Goal: Task Accomplishment & Management: Use online tool/utility

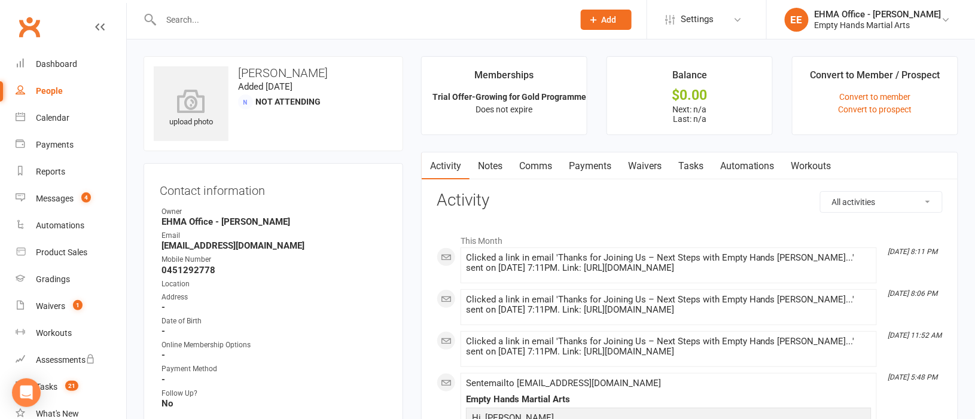
click at [368, 17] on input "text" at bounding box center [361, 19] width 408 height 17
paste input "[PERSON_NAME]"
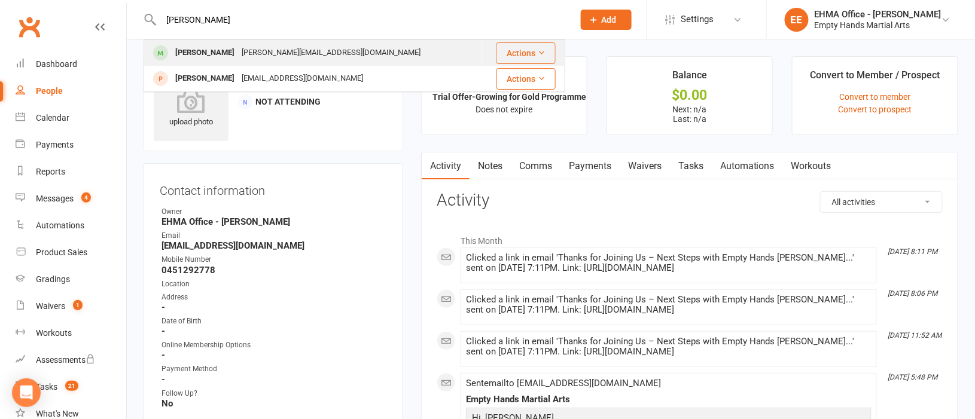
type input "[PERSON_NAME]"
click at [305, 52] on div "[PERSON_NAME][EMAIL_ADDRESS][DOMAIN_NAME]" at bounding box center [331, 52] width 186 height 17
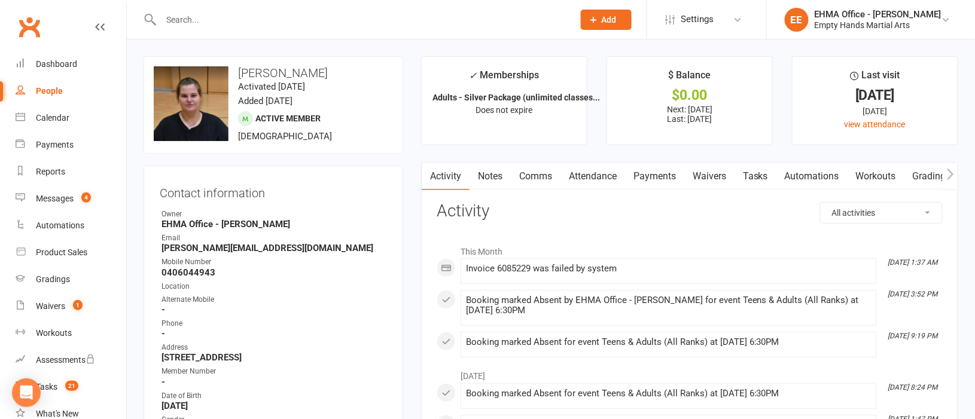
click at [661, 179] on link "Payments" at bounding box center [654, 177] width 59 height 28
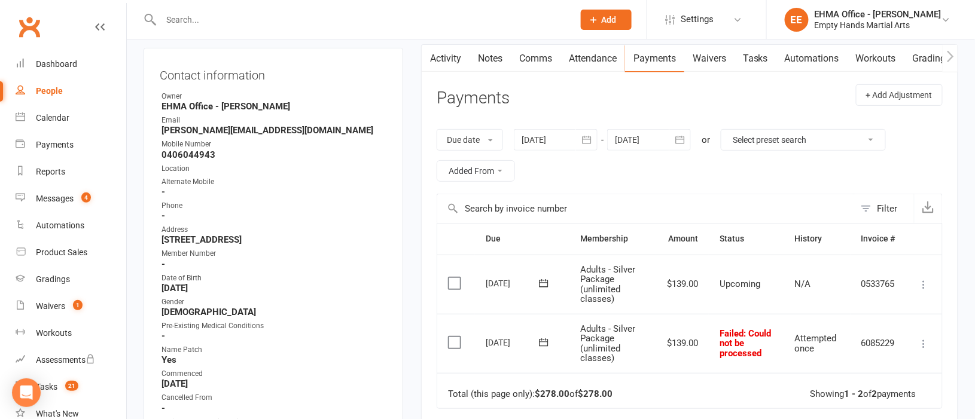
scroll to position [89, 0]
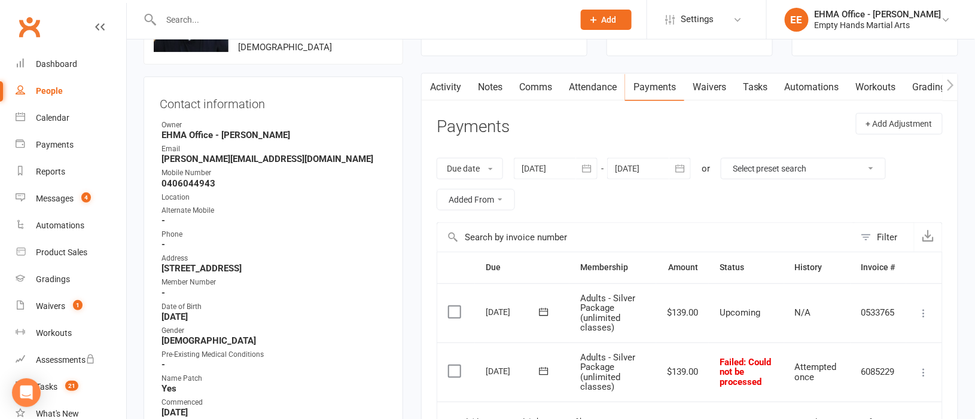
click at [554, 165] on div at bounding box center [556, 169] width 84 height 22
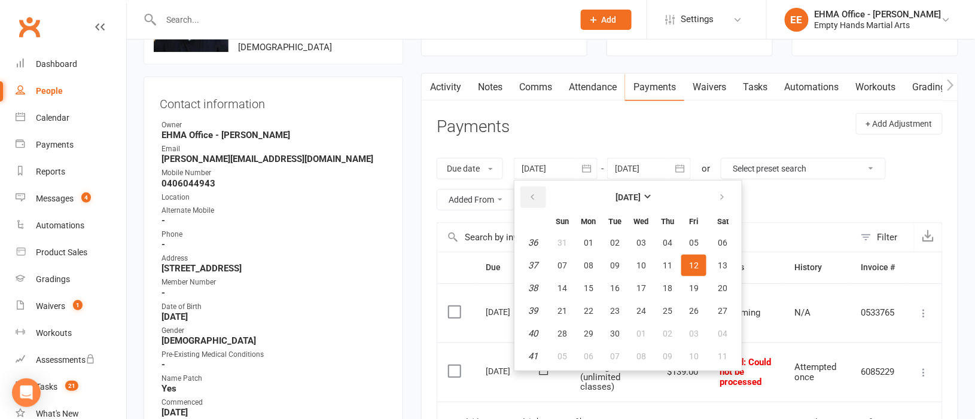
click at [535, 194] on icon "button" at bounding box center [532, 198] width 8 height 10
click at [564, 261] on span "06" at bounding box center [563, 266] width 10 height 10
type input "[DATE]"
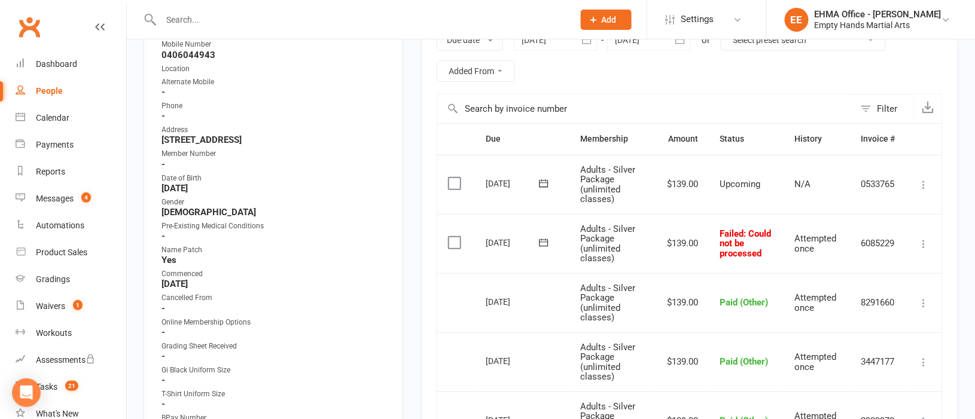
scroll to position [269, 0]
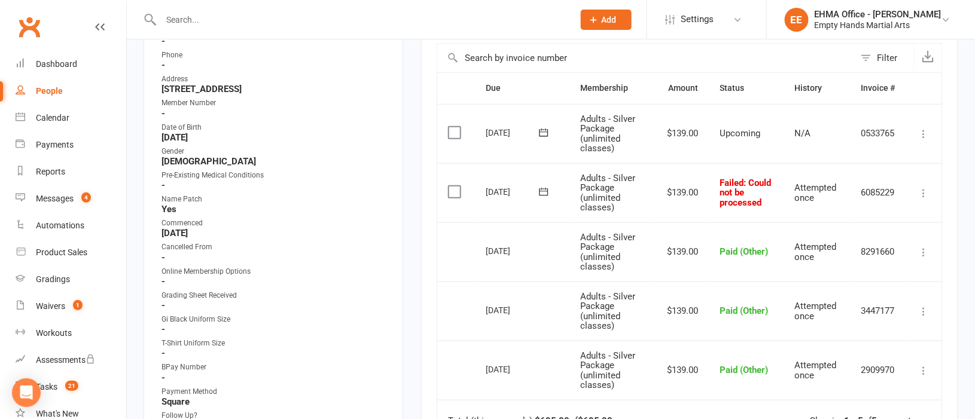
click at [927, 188] on icon at bounding box center [924, 193] width 12 height 12
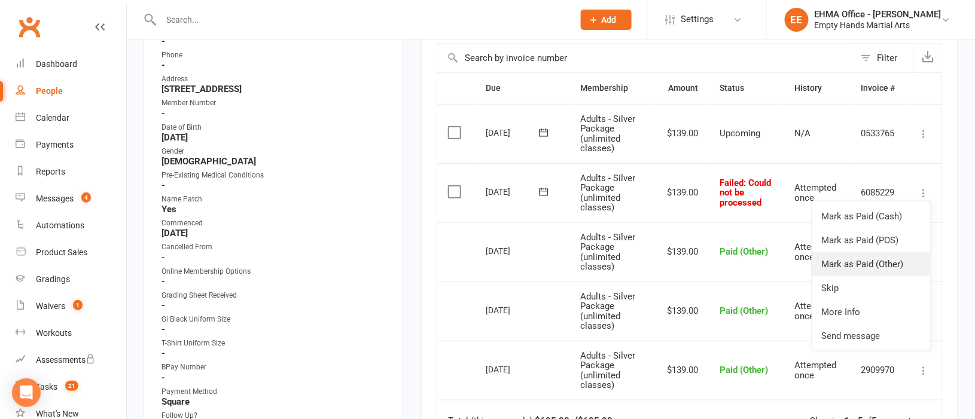
click at [885, 257] on link "Mark as Paid (Other)" at bounding box center [871, 264] width 118 height 24
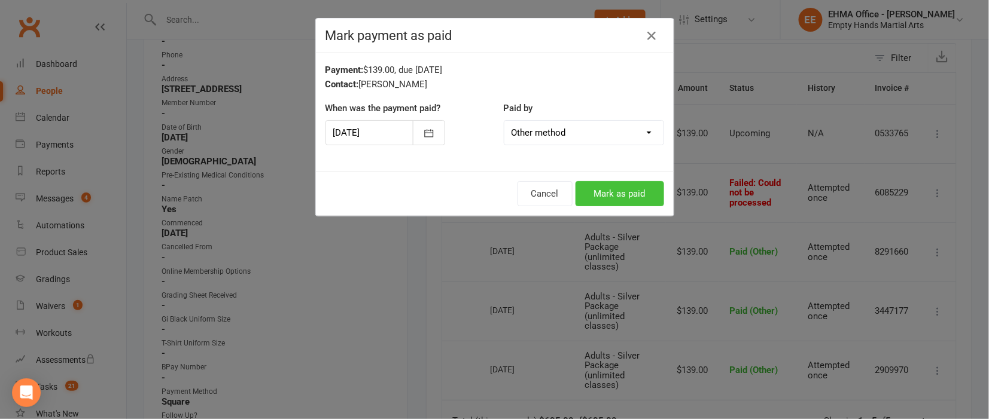
click at [614, 191] on button "Mark as paid" at bounding box center [620, 193] width 89 height 25
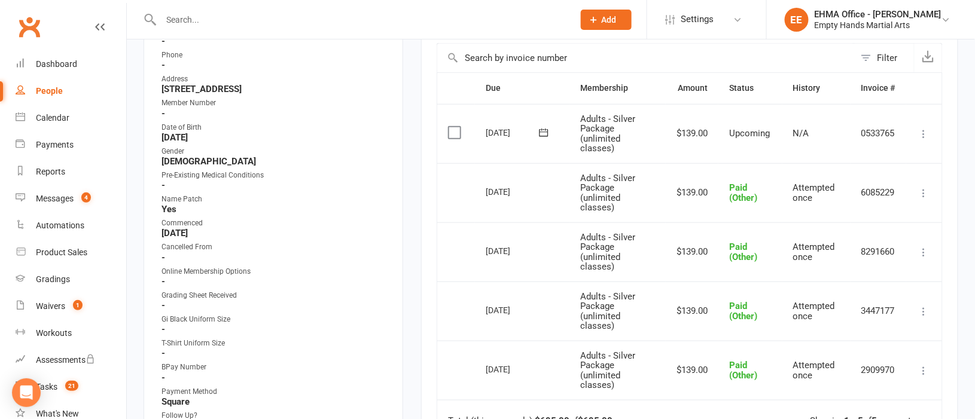
click at [316, 19] on input "text" at bounding box center [361, 19] width 408 height 17
paste input "[PERSON_NAME]"
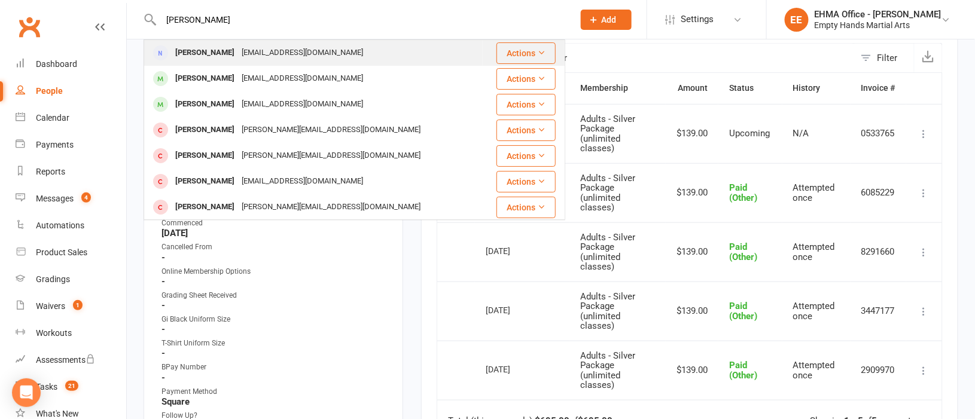
type input "[PERSON_NAME]"
click at [294, 54] on div "[EMAIL_ADDRESS][DOMAIN_NAME]" at bounding box center [302, 52] width 129 height 17
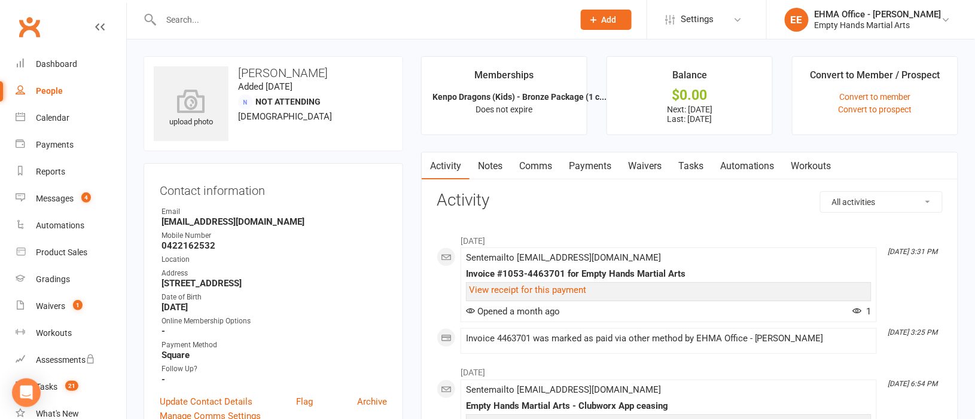
click at [605, 163] on link "Payments" at bounding box center [590, 167] width 59 height 28
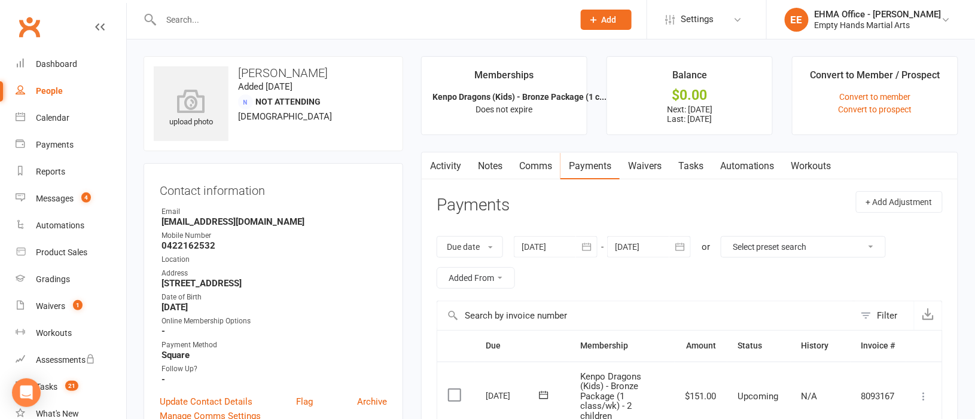
scroll to position [179, 0]
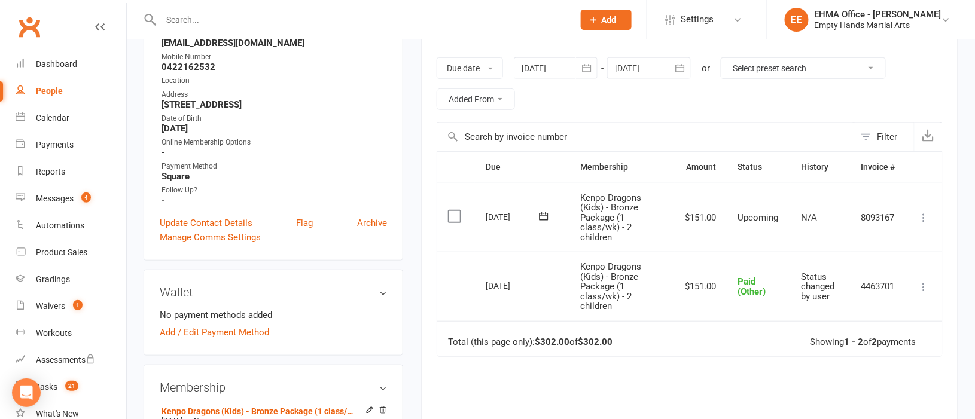
click at [920, 217] on icon at bounding box center [924, 218] width 12 height 12
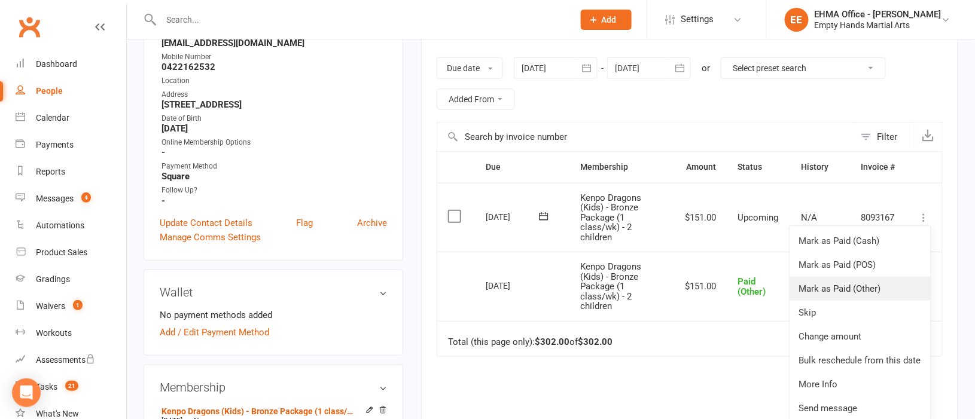
click at [860, 285] on link "Mark as Paid (Other)" at bounding box center [860, 289] width 141 height 24
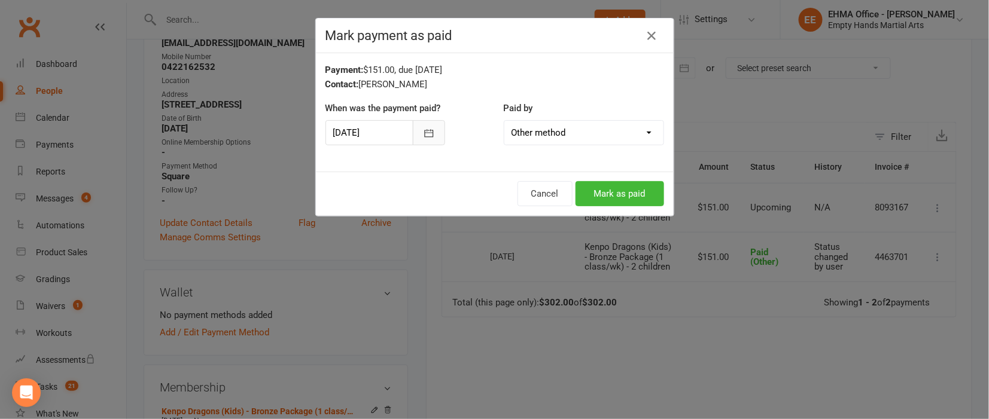
click at [425, 134] on icon "button" at bounding box center [429, 133] width 12 height 12
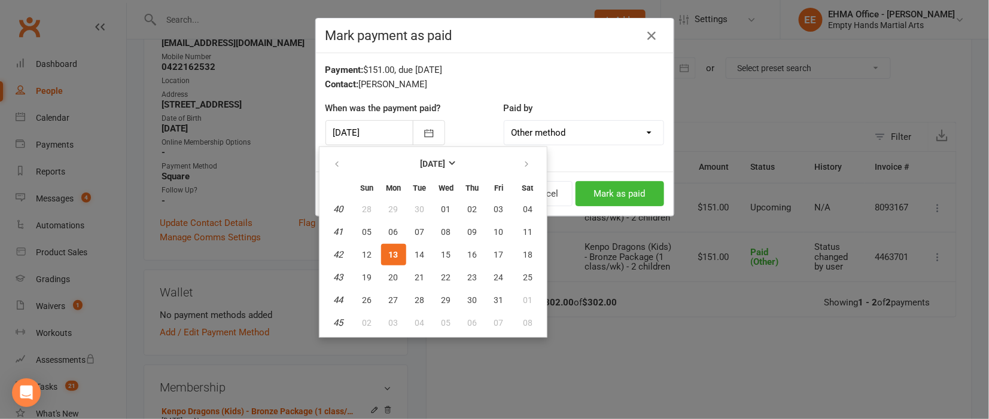
click at [391, 250] on span "13" at bounding box center [394, 255] width 10 height 10
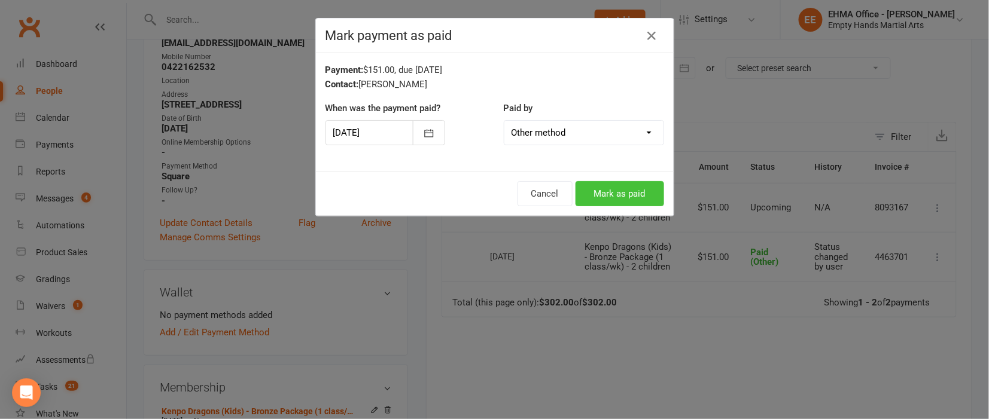
click at [595, 196] on button "Mark as paid" at bounding box center [620, 193] width 89 height 25
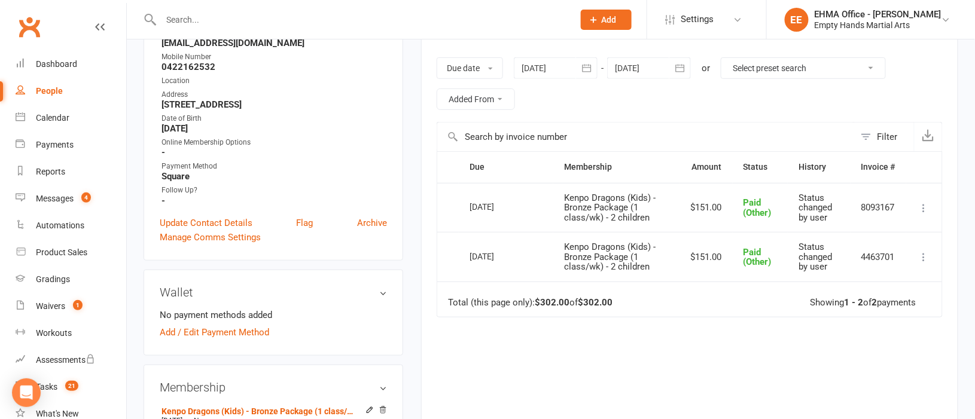
click at [288, 18] on input "text" at bounding box center [361, 19] width 408 height 17
paste input "[PERSON_NAME]"
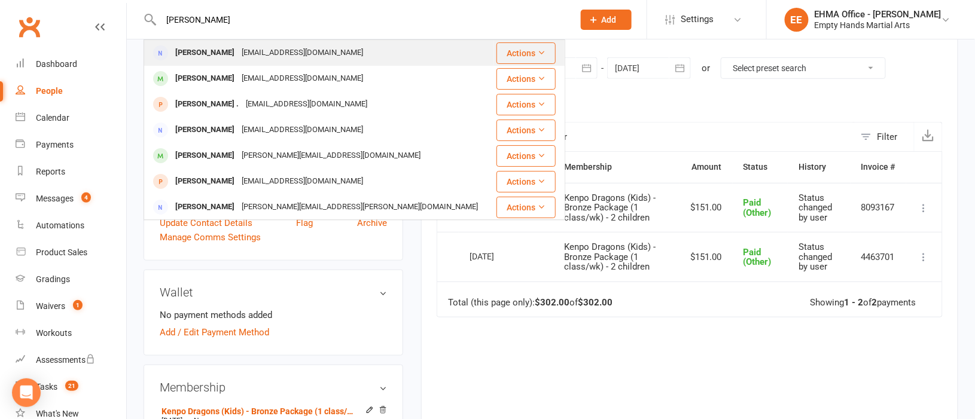
type input "[PERSON_NAME]"
click at [271, 52] on div "[EMAIL_ADDRESS][DOMAIN_NAME]" at bounding box center [302, 52] width 129 height 17
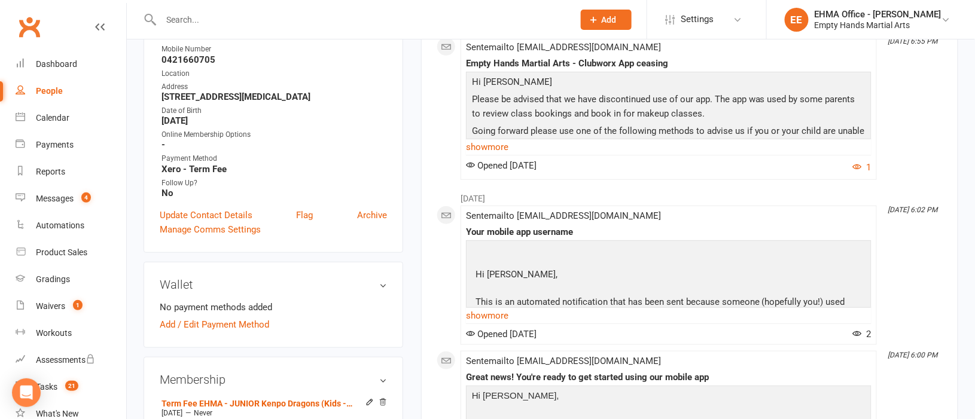
scroll to position [179, 0]
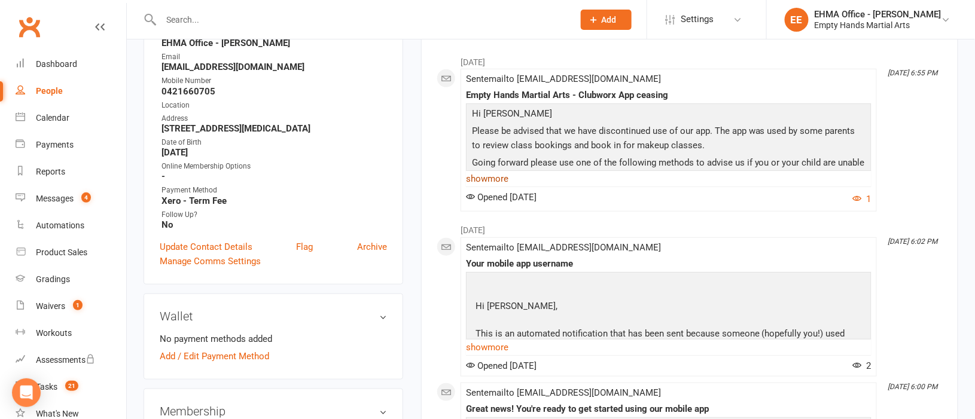
click at [505, 178] on link "show more" at bounding box center [669, 179] width 406 height 17
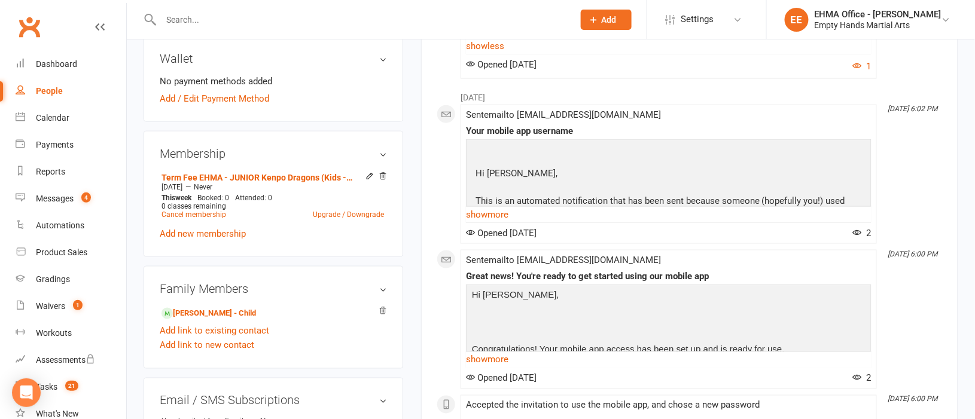
scroll to position [538, 0]
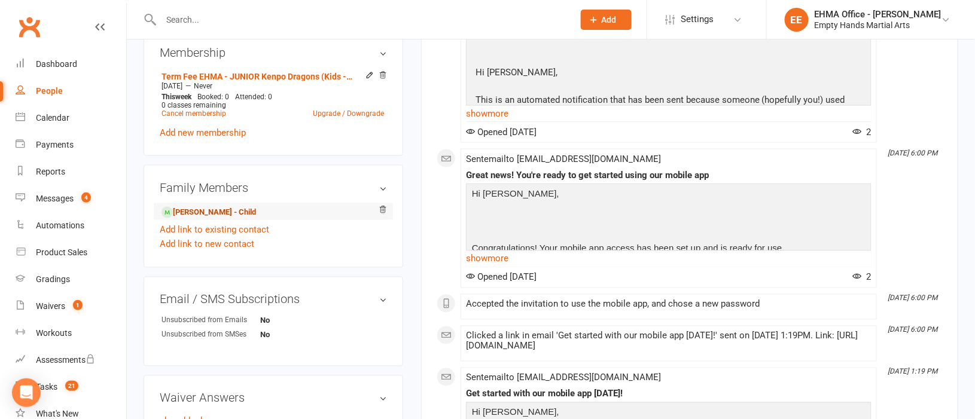
click at [205, 215] on link "[PERSON_NAME] - Child" at bounding box center [209, 212] width 95 height 13
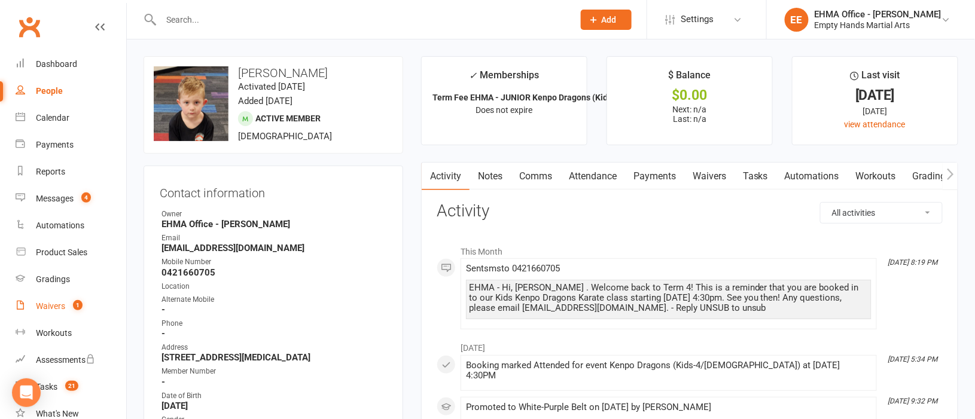
click at [52, 302] on div "Waivers" at bounding box center [50, 307] width 29 height 10
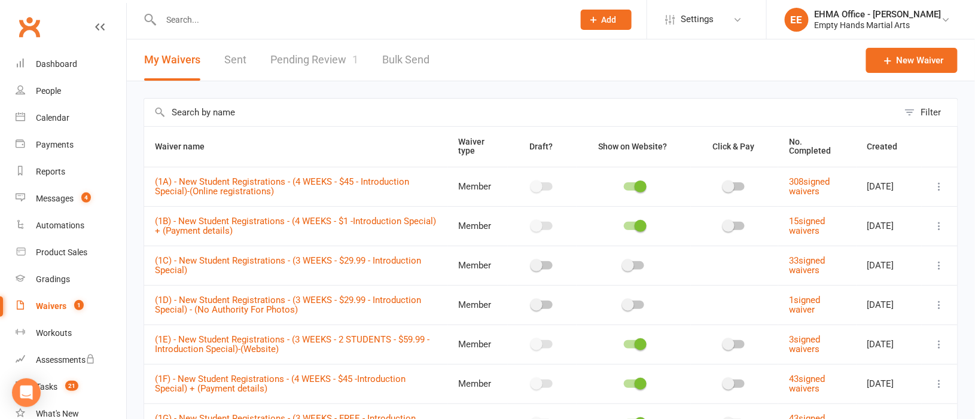
click at [309, 60] on link "Pending Review 1" at bounding box center [314, 59] width 88 height 41
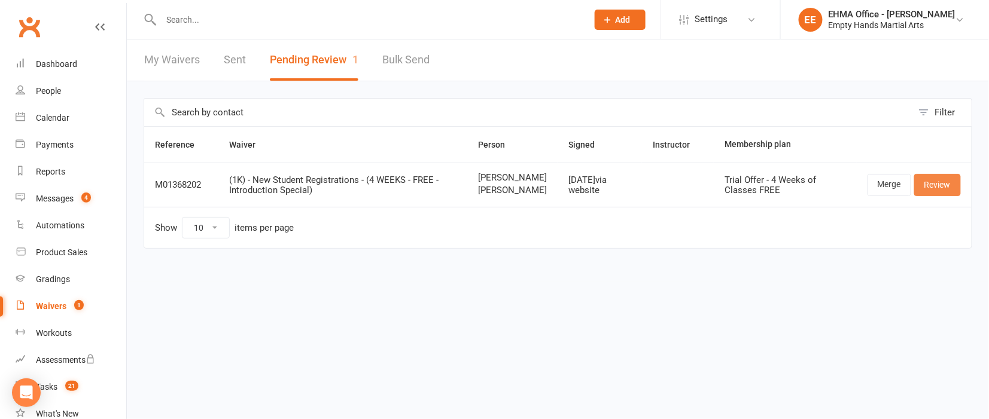
click at [930, 194] on link "Review" at bounding box center [937, 185] width 47 height 22
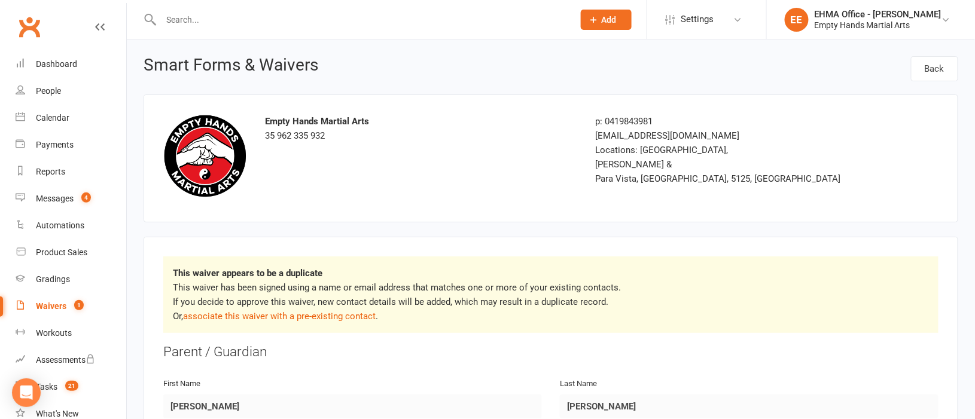
scroll to position [89, 0]
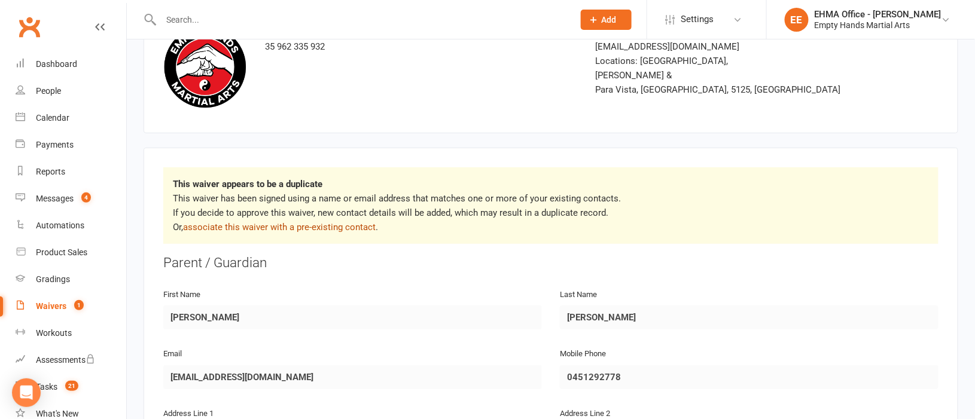
click at [339, 222] on link "associate this waiver with a pre-existing contact" at bounding box center [279, 227] width 193 height 11
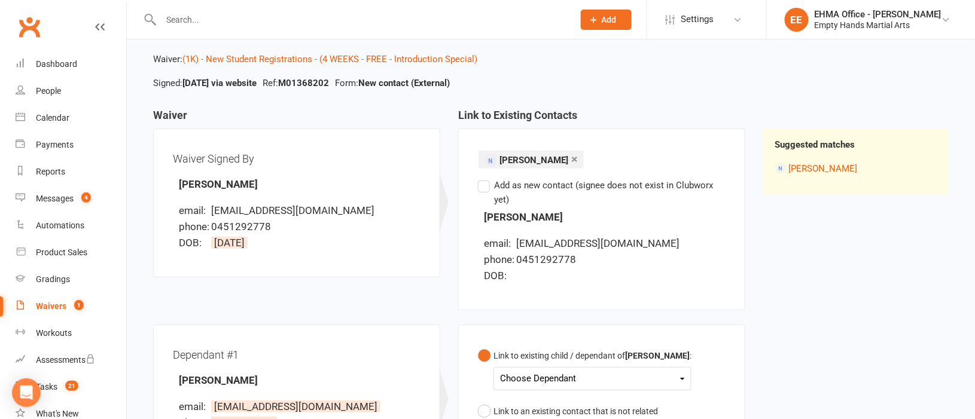
scroll to position [179, 0]
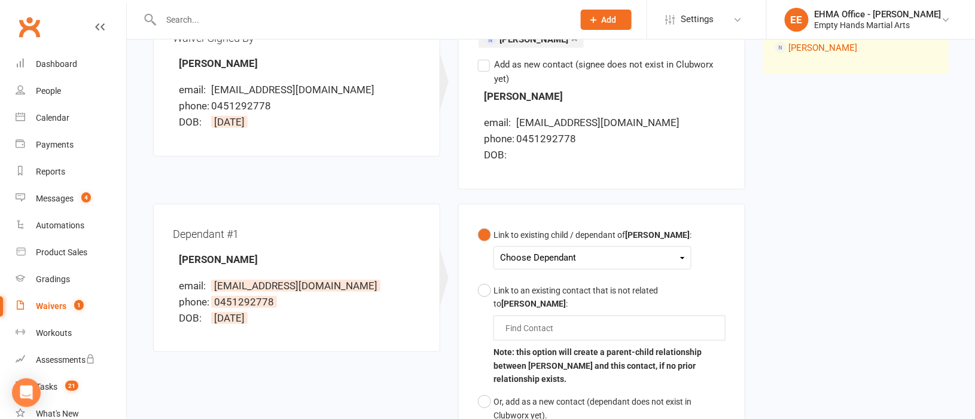
click at [561, 260] on div "Choose Dependant" at bounding box center [592, 258] width 185 height 16
click at [564, 284] on link "[PERSON_NAME]" at bounding box center [560, 286] width 118 height 26
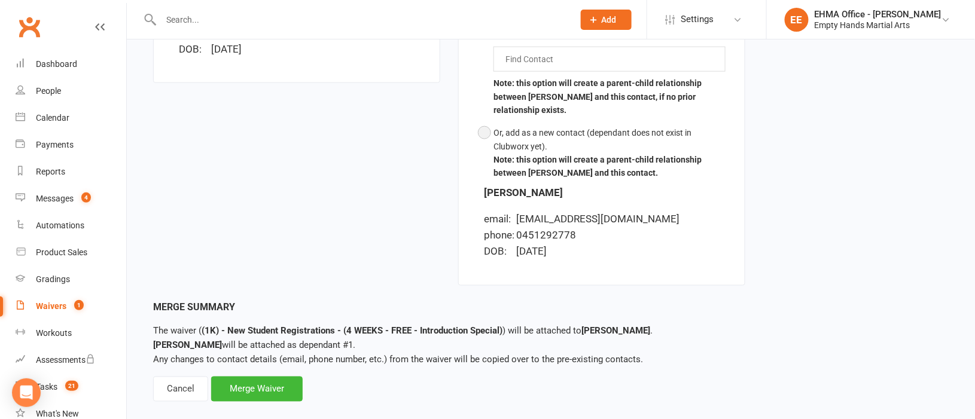
scroll to position [454, 0]
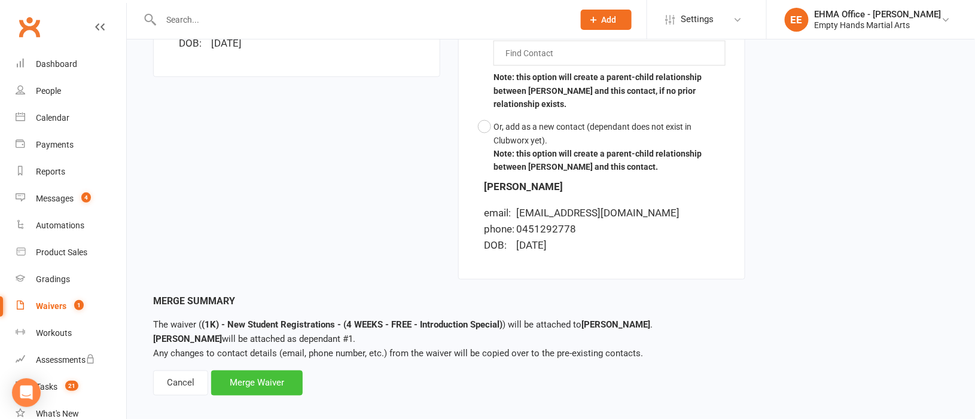
click at [282, 371] on div "Merge Waiver" at bounding box center [257, 383] width 92 height 25
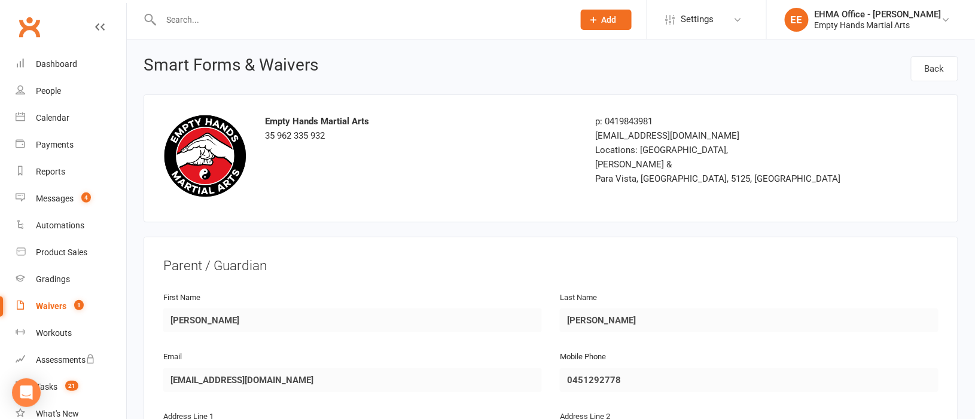
click at [330, 14] on input "text" at bounding box center [361, 19] width 408 height 17
click at [300, 19] on input "text" at bounding box center [361, 19] width 408 height 17
